Goal: Feedback & Contribution: Leave review/rating

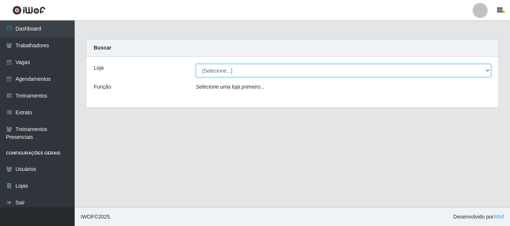
click at [216, 72] on select "[Selecione...] O Cestão - [GEOGRAPHIC_DATA]" at bounding box center [343, 70] width 295 height 13
select select "238"
click at [196, 64] on select "[Selecione...] O Cestão - [GEOGRAPHIC_DATA]" at bounding box center [343, 70] width 295 height 13
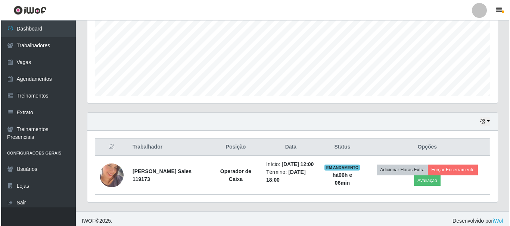
scroll to position [183, 0]
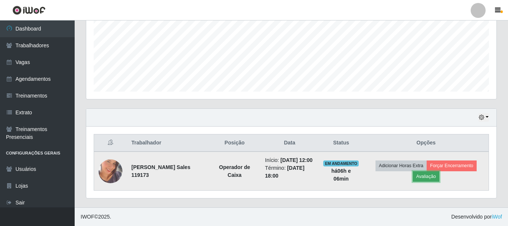
click at [426, 172] on button "Avaliação" at bounding box center [426, 177] width 26 height 10
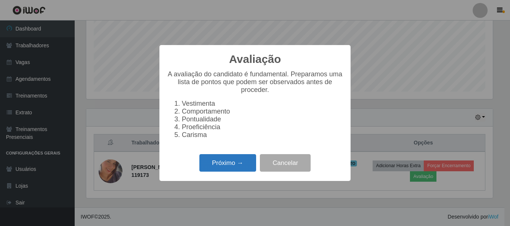
click at [241, 161] on button "Próximo →" at bounding box center [227, 163] width 57 height 18
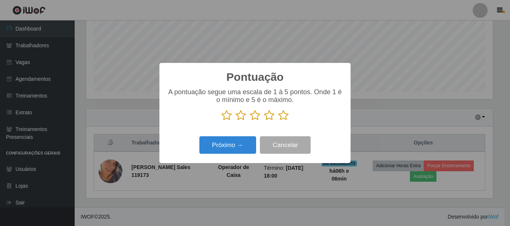
click at [284, 117] on icon at bounding box center [283, 115] width 10 height 11
click at [278, 121] on input "radio" at bounding box center [278, 121] width 0 height 0
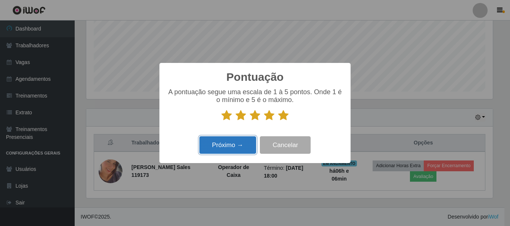
click at [244, 146] on button "Próximo →" at bounding box center [227, 146] width 57 height 18
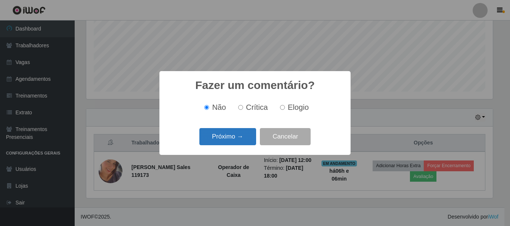
click at [234, 140] on button "Próximo →" at bounding box center [227, 137] width 57 height 18
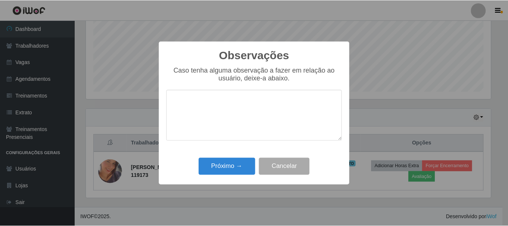
scroll to position [372926, 372675]
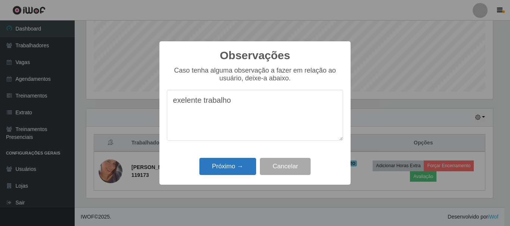
type textarea "exelente trabalho"
click at [234, 164] on button "Próximo →" at bounding box center [227, 167] width 57 height 18
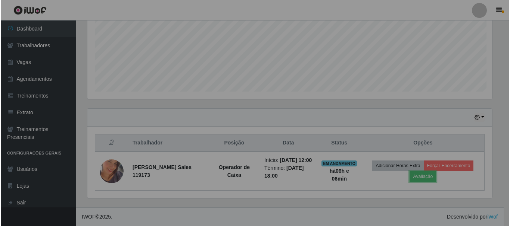
scroll to position [155, 410]
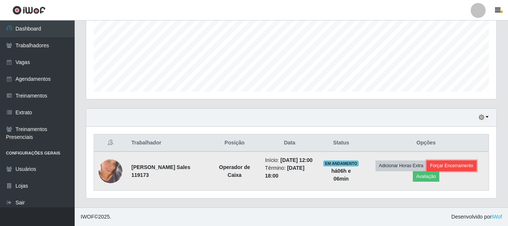
click at [459, 167] on button "Forçar Encerramento" at bounding box center [451, 166] width 50 height 10
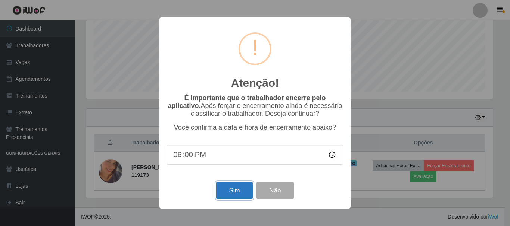
click at [227, 188] on button "Sim" at bounding box center [234, 191] width 36 height 18
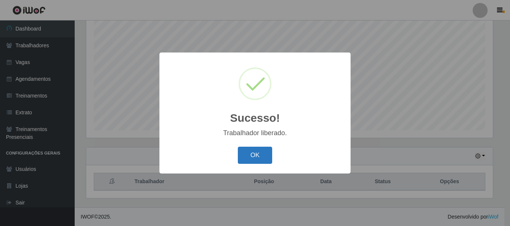
click at [260, 158] on button "OK" at bounding box center [255, 156] width 35 height 18
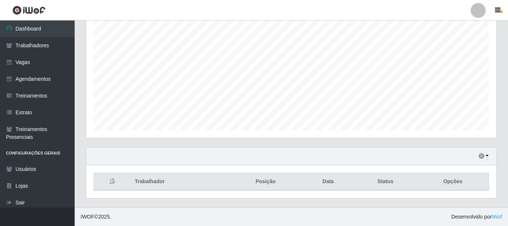
scroll to position [155, 410]
